Goal: Task Accomplishment & Management: Manage account settings

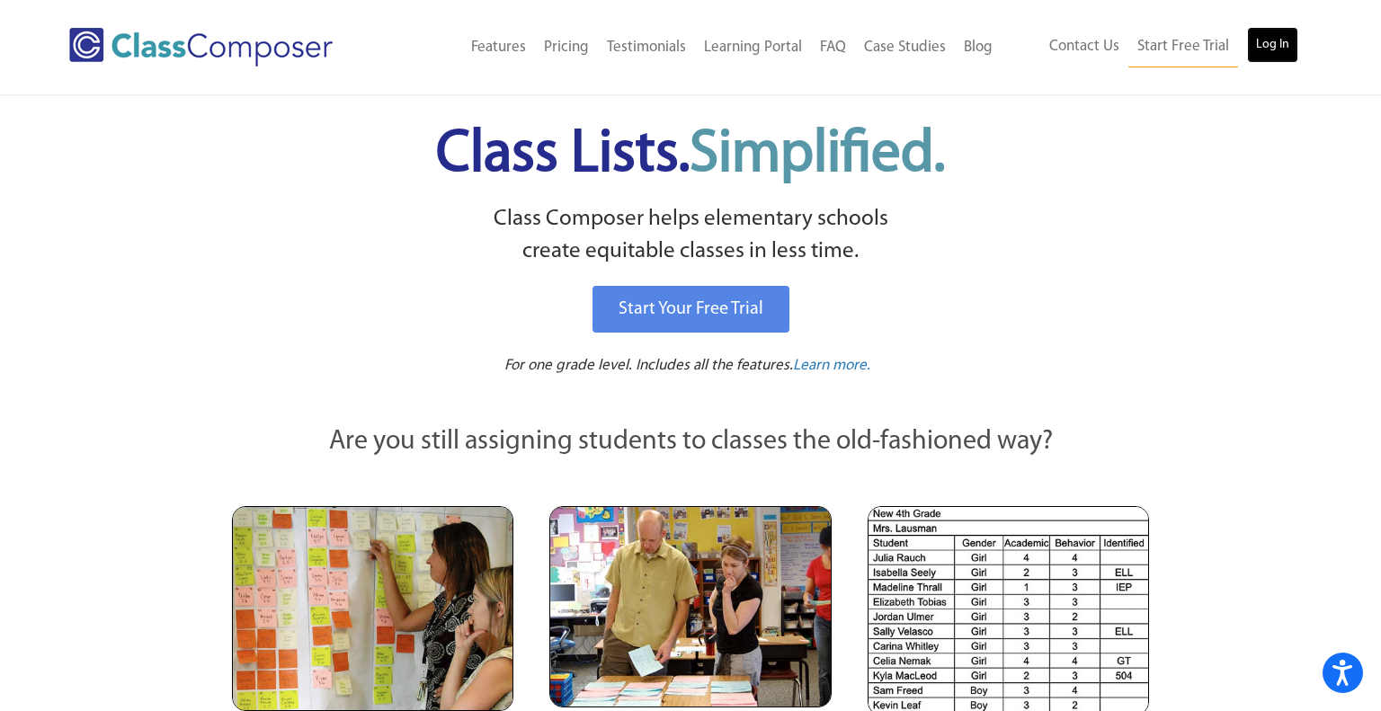
click at [1249, 54] on link "Log In" at bounding box center [1272, 45] width 51 height 36
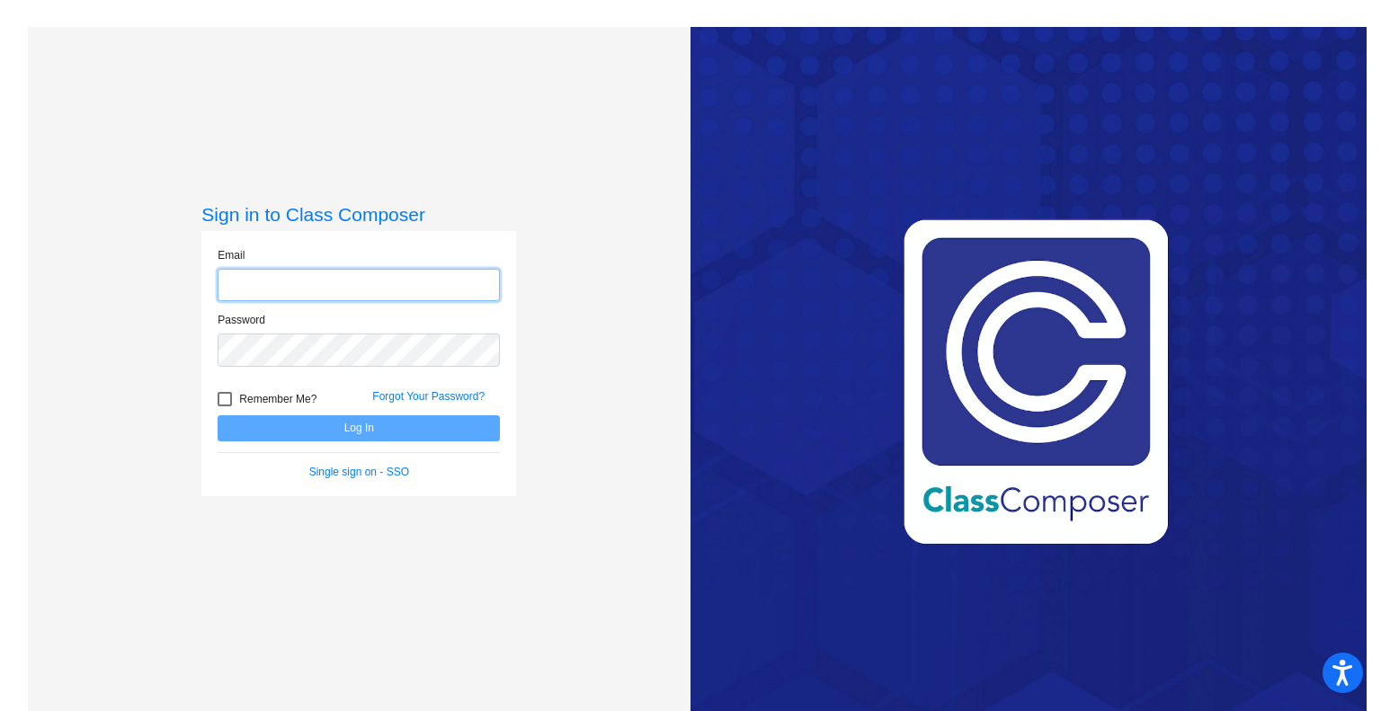
type input "adevaney@bethlehemschools.org"
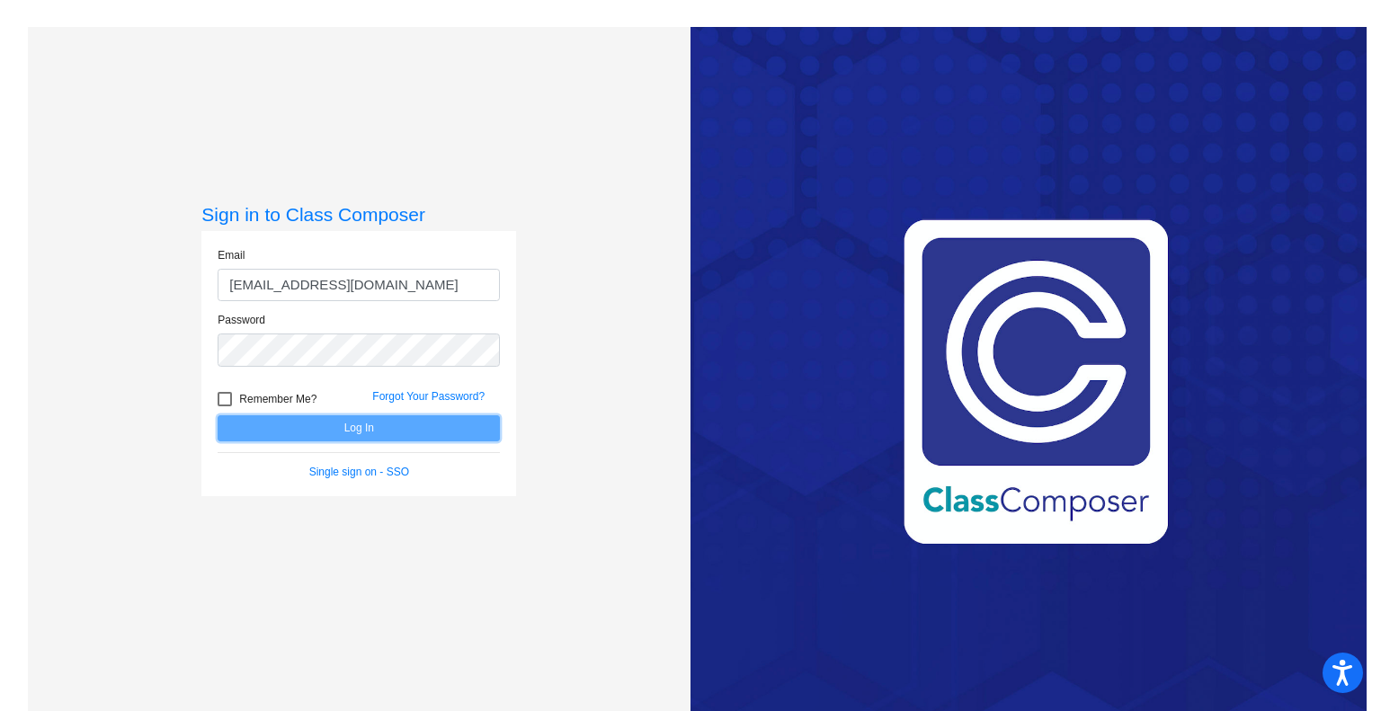
click at [406, 417] on button "Log In" at bounding box center [359, 428] width 282 height 26
